Goal: Information Seeking & Learning: Get advice/opinions

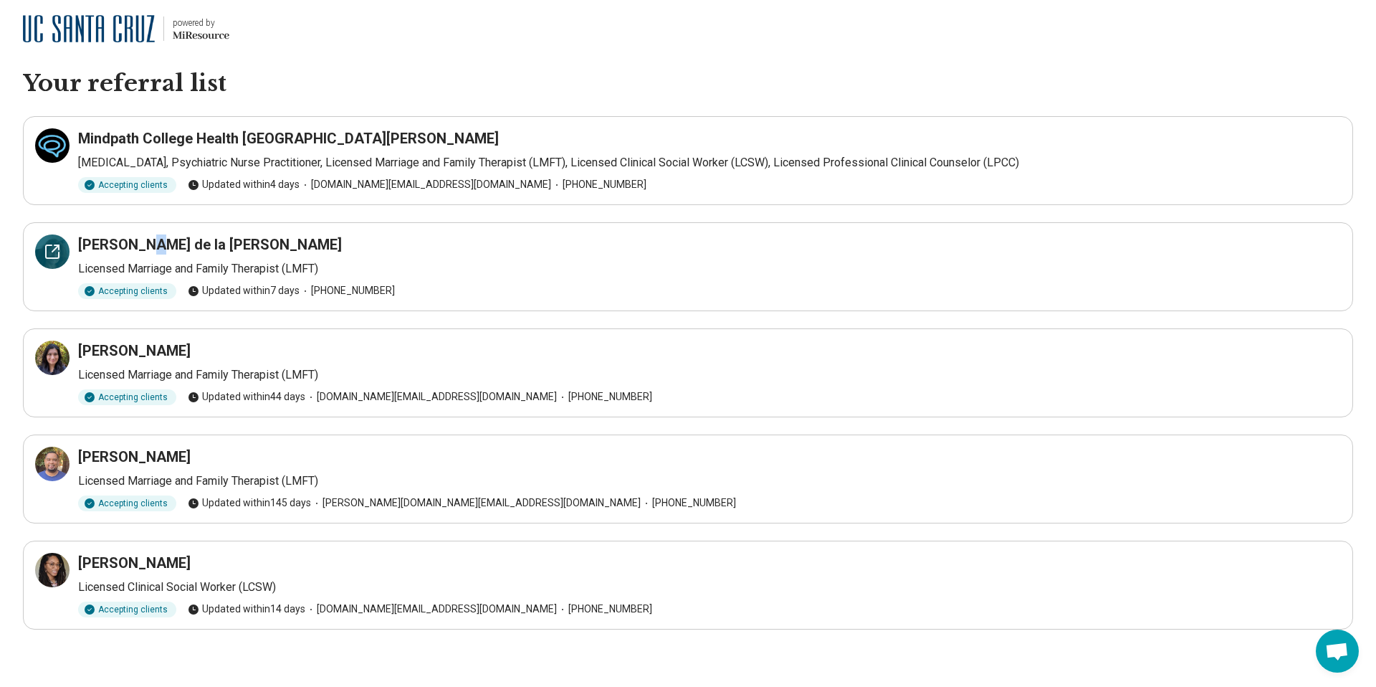
click at [50, 253] on icon at bounding box center [52, 251] width 17 height 17
click at [170, 378] on p "Licensed Marriage and Family Therapist (LMFT)" at bounding box center [709, 374] width 1263 height 17
click at [60, 356] on icon at bounding box center [52, 357] width 17 height 17
click at [54, 470] on icon at bounding box center [52, 463] width 13 height 13
click at [48, 579] on div at bounding box center [52, 570] width 34 height 34
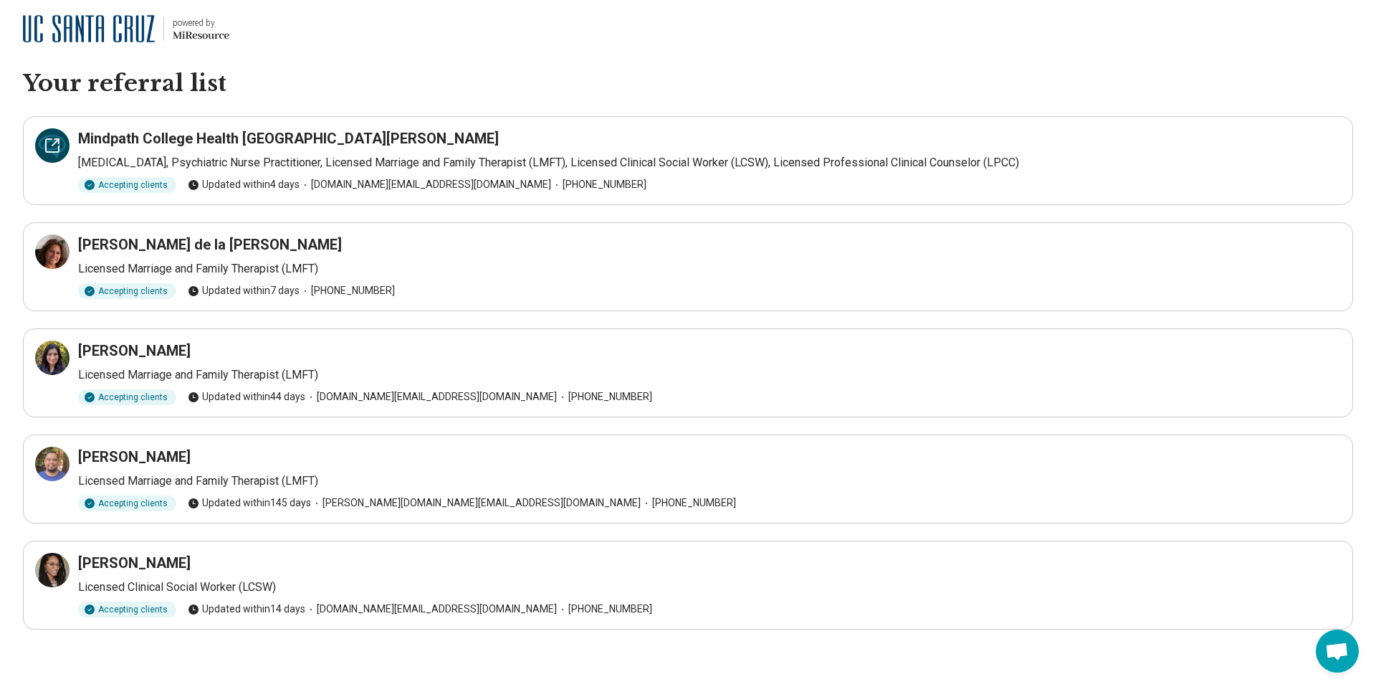
click at [58, 153] on icon at bounding box center [52, 145] width 17 height 17
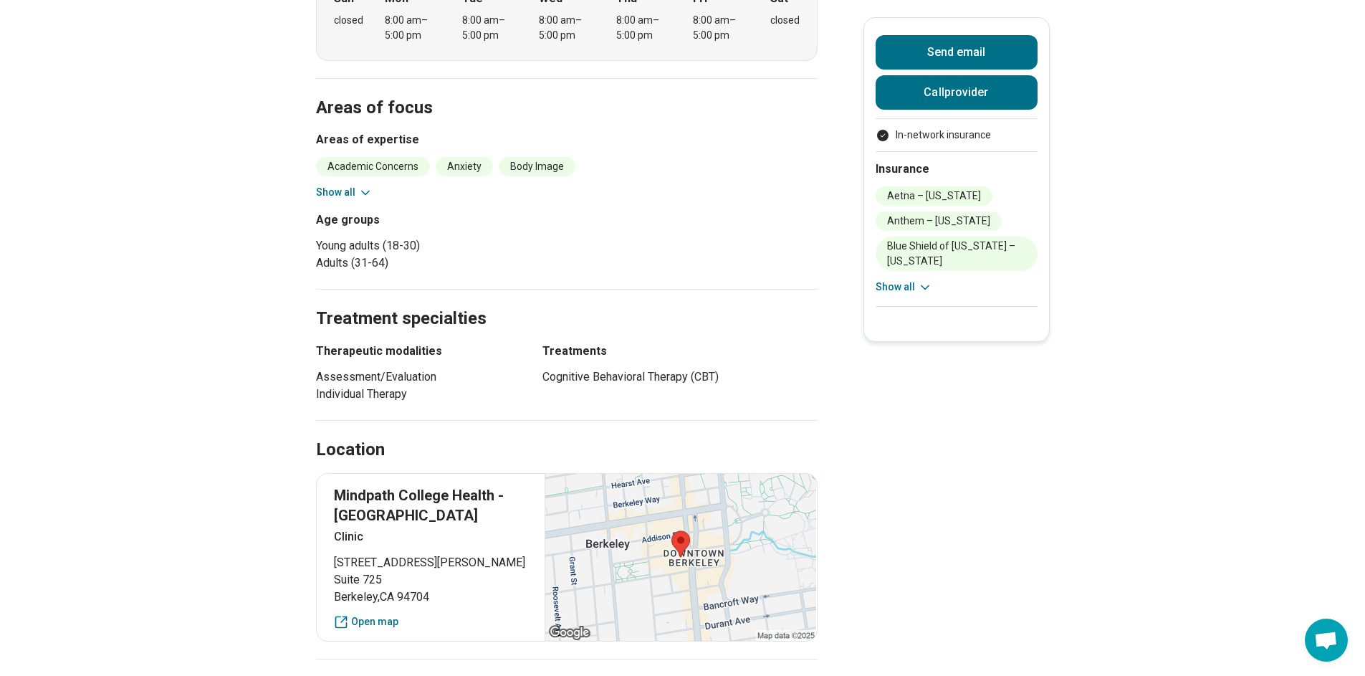
scroll to position [530, 0]
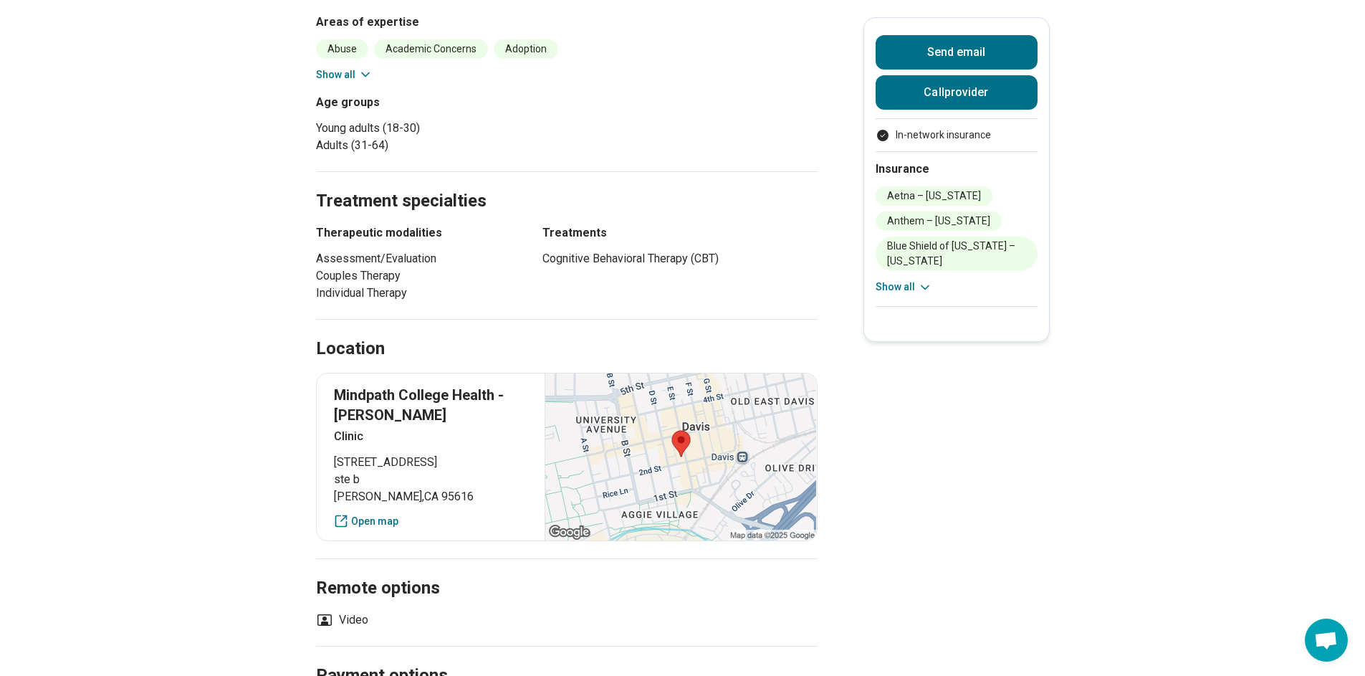
scroll to position [349, 0]
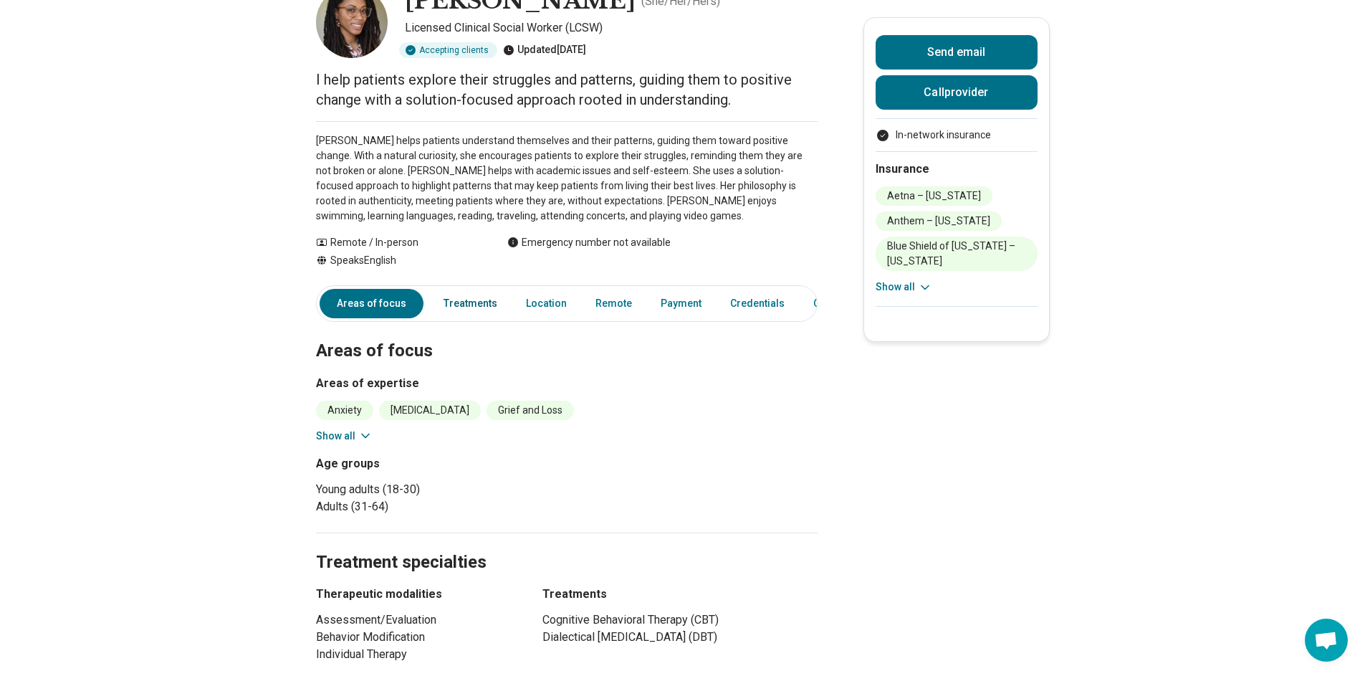
click at [478, 302] on link "Treatments" at bounding box center [470, 303] width 71 height 29
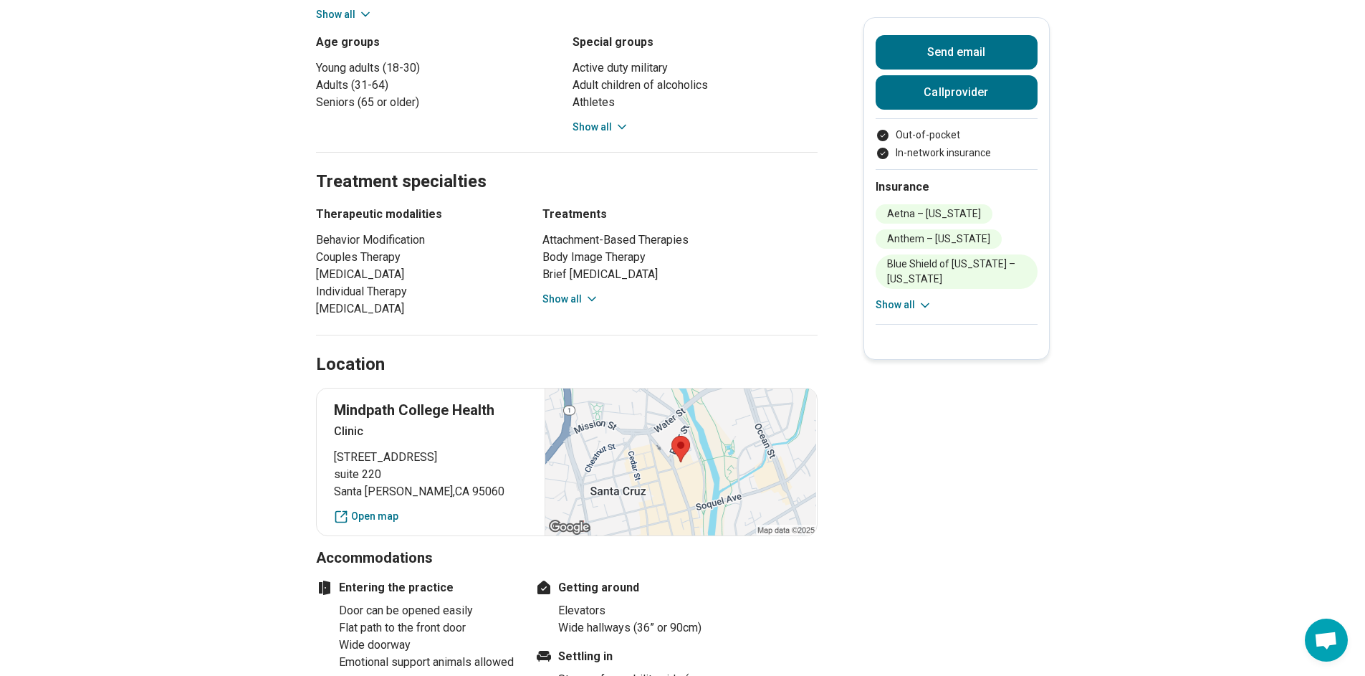
scroll to position [766, 0]
